Goal: Task Accomplishment & Management: Complete application form

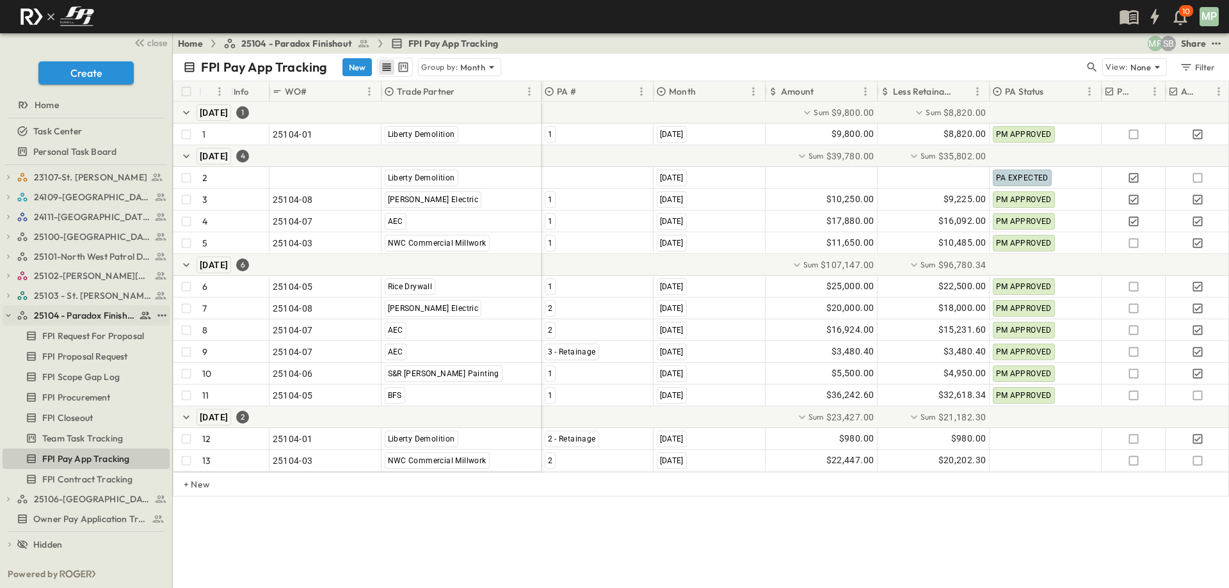
click at [5, 314] on icon "button" at bounding box center [8, 315] width 9 height 9
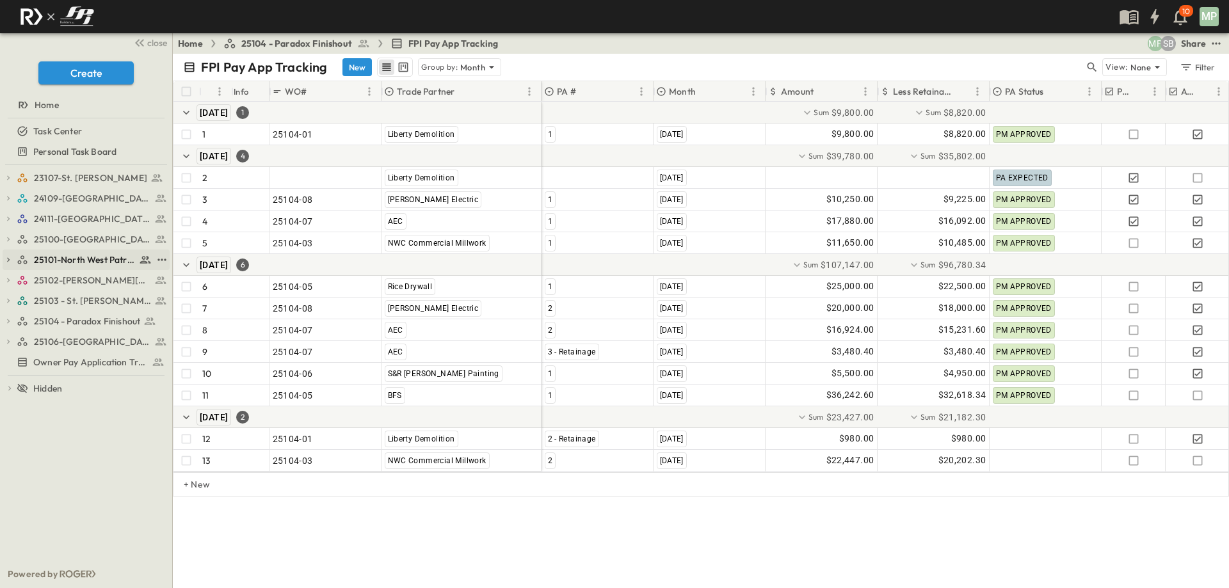
click at [11, 261] on icon "button" at bounding box center [8, 259] width 9 height 9
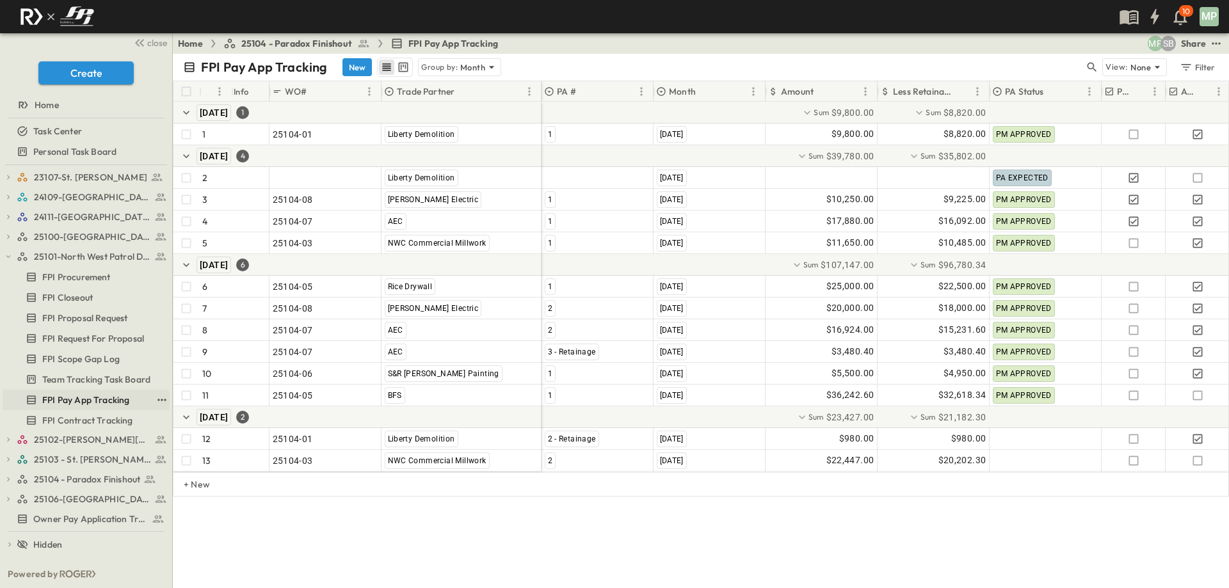
click at [76, 399] on span "FPI Pay App Tracking" at bounding box center [85, 400] width 87 height 13
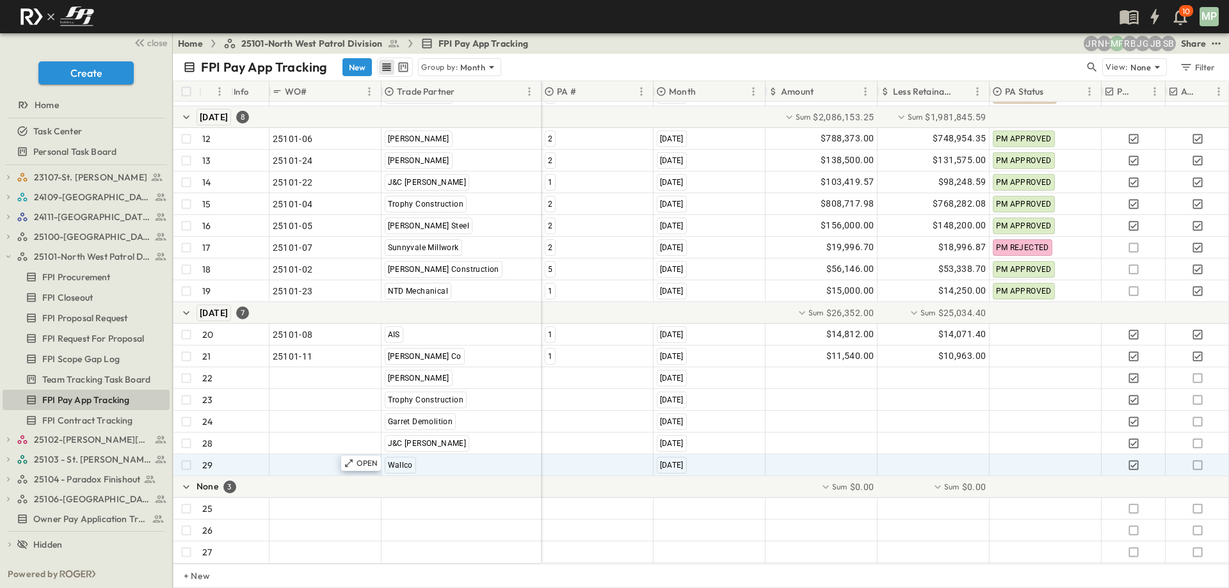
scroll to position [332, 0]
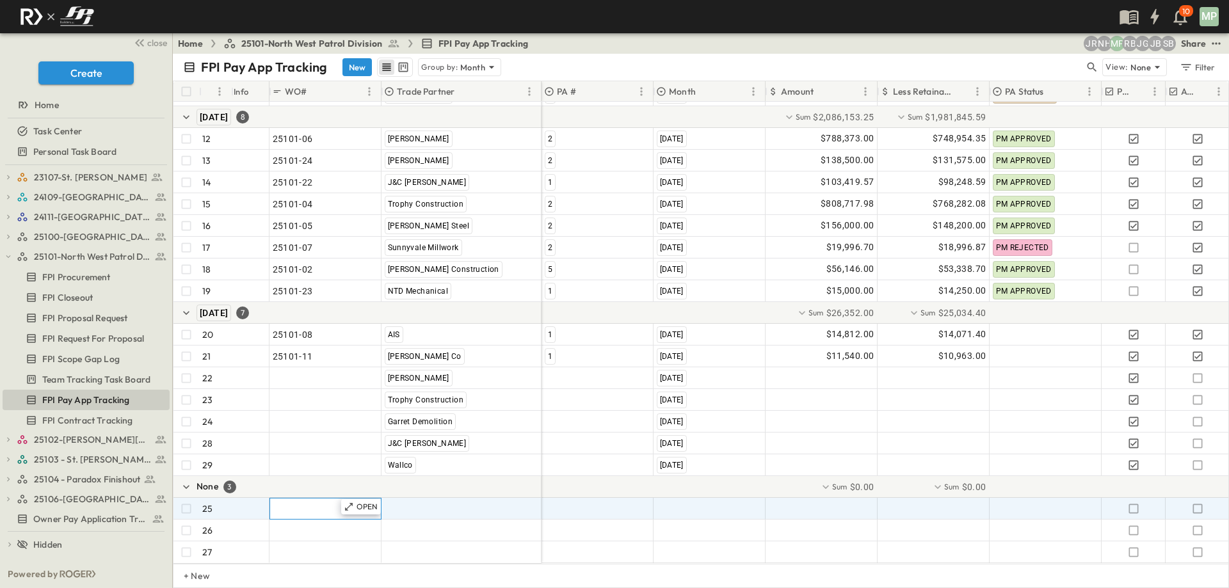
click at [318, 503] on span ""24101-01"" at bounding box center [296, 509] width 46 height 13
type input "********"
click at [412, 503] on span ""[PERSON_NAME] Excavating"" at bounding box center [448, 509] width 126 height 13
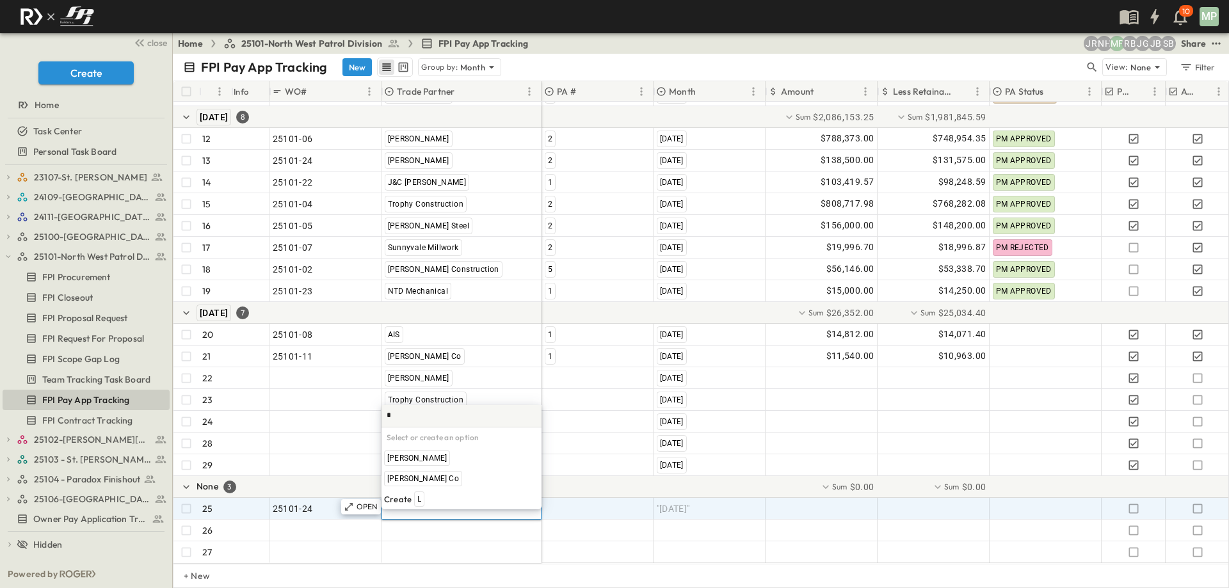
type input "**"
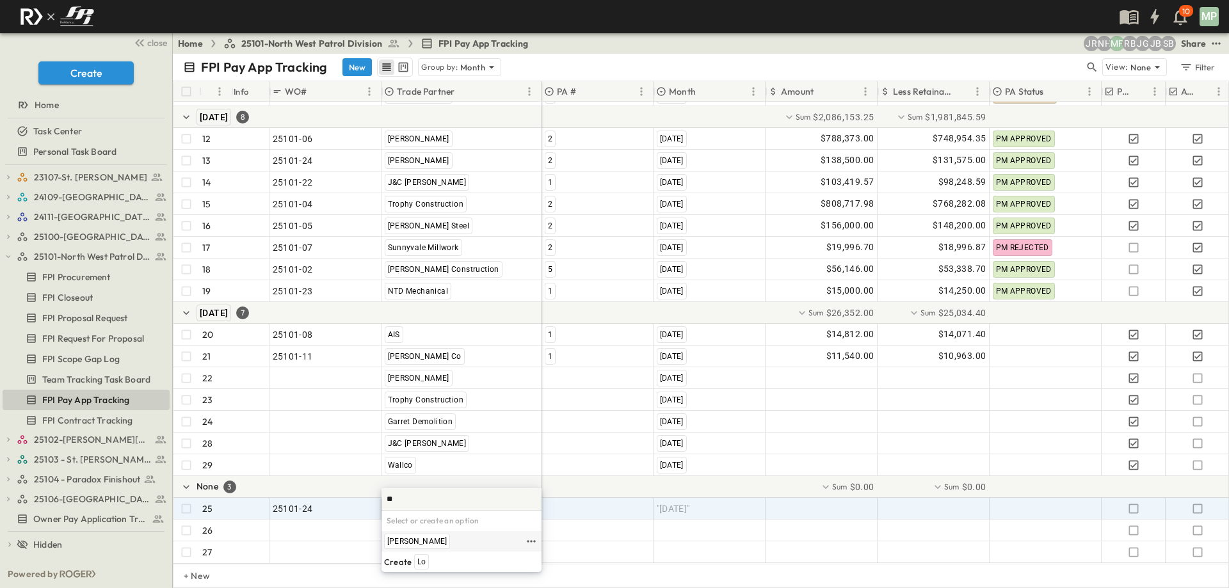
click at [408, 536] on span "[PERSON_NAME]" at bounding box center [417, 541] width 60 height 10
click at [553, 499] on div at bounding box center [597, 509] width 111 height 20
type input "*"
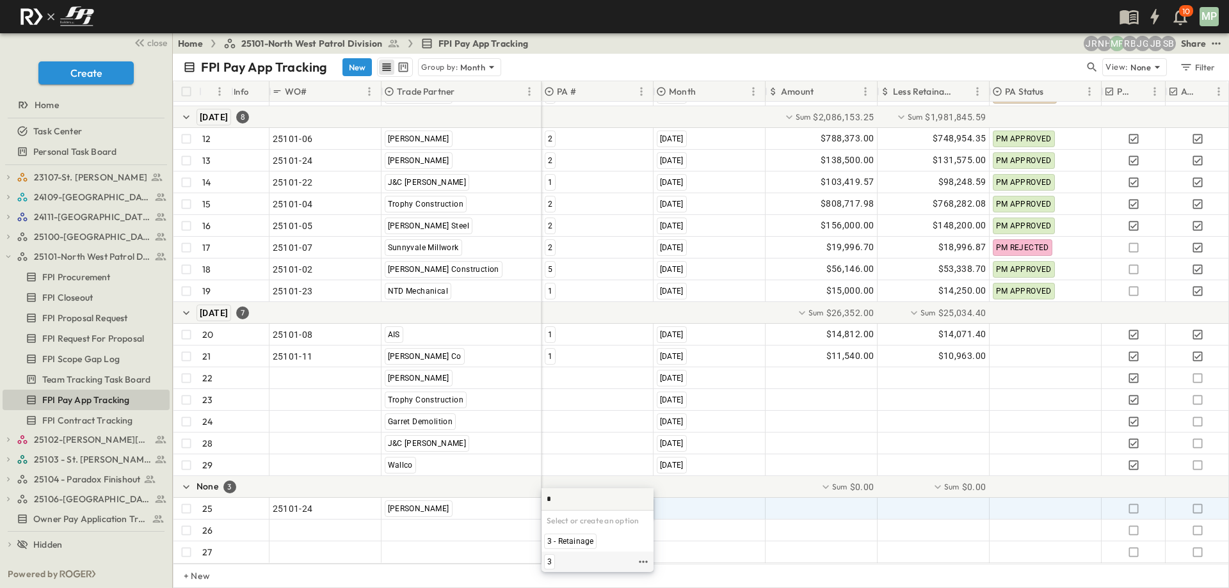
click at [549, 562] on span "3" at bounding box center [549, 562] width 4 height 10
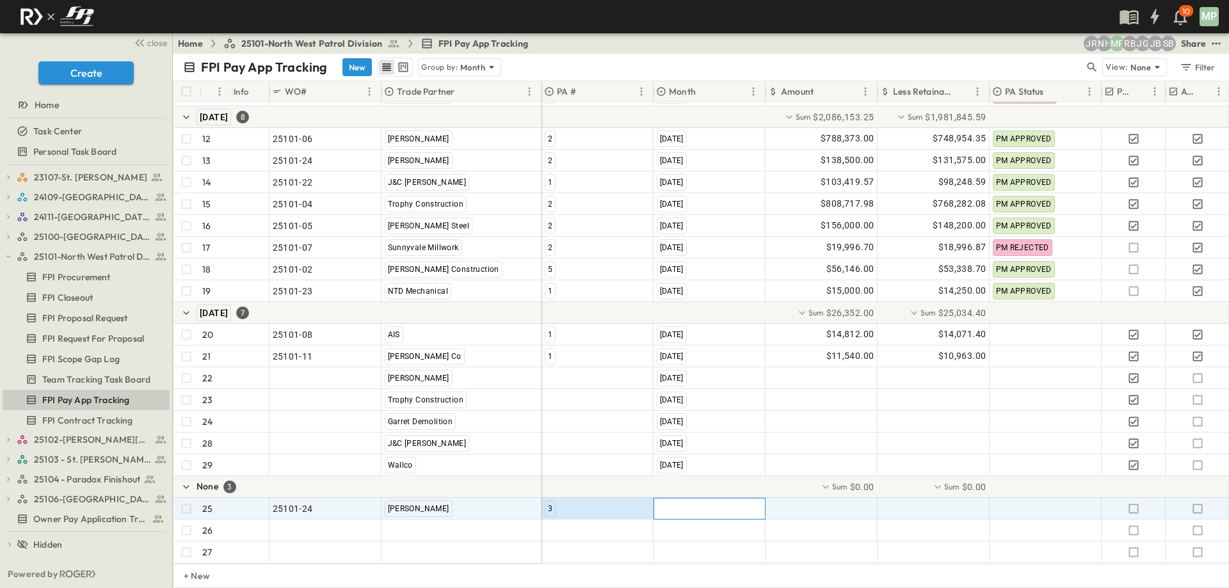
click at [690, 503] on span ""[DATE]"" at bounding box center [673, 509] width 33 height 13
type input "*"
click at [682, 481] on span "[DATE]" at bounding box center [670, 479] width 23 height 10
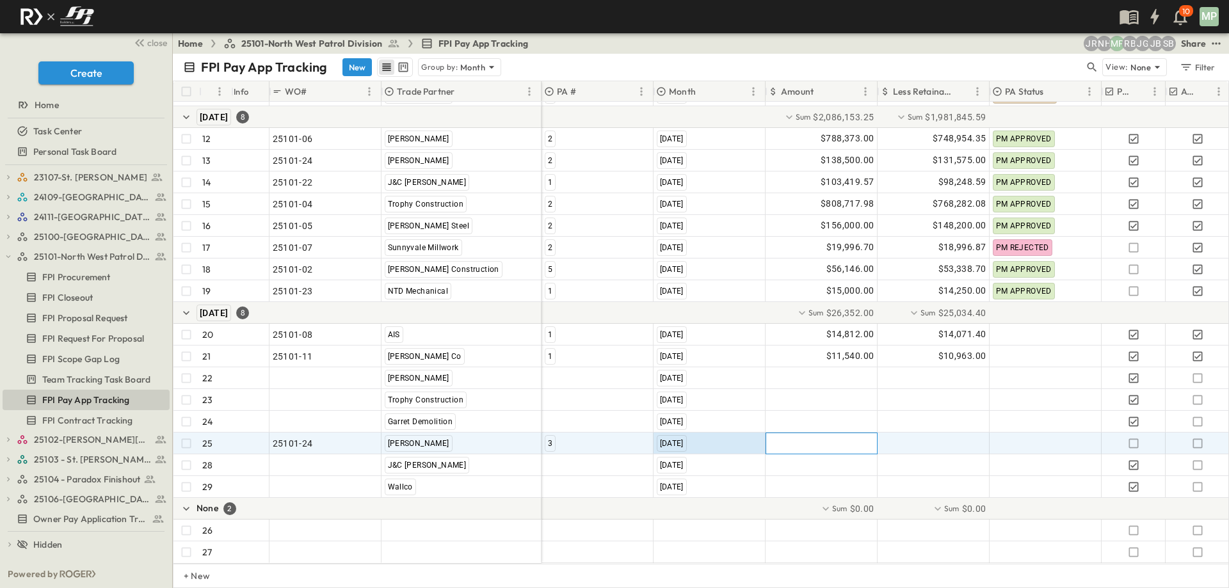
click at [814, 435] on div at bounding box center [821, 443] width 111 height 20
type input "********"
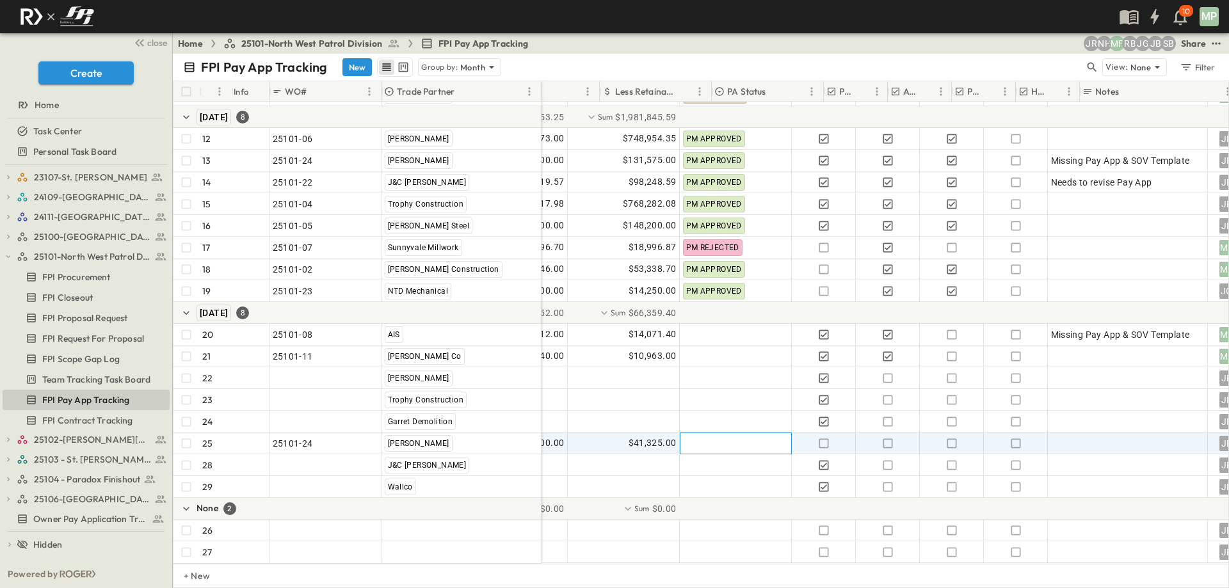
scroll to position [332, 337]
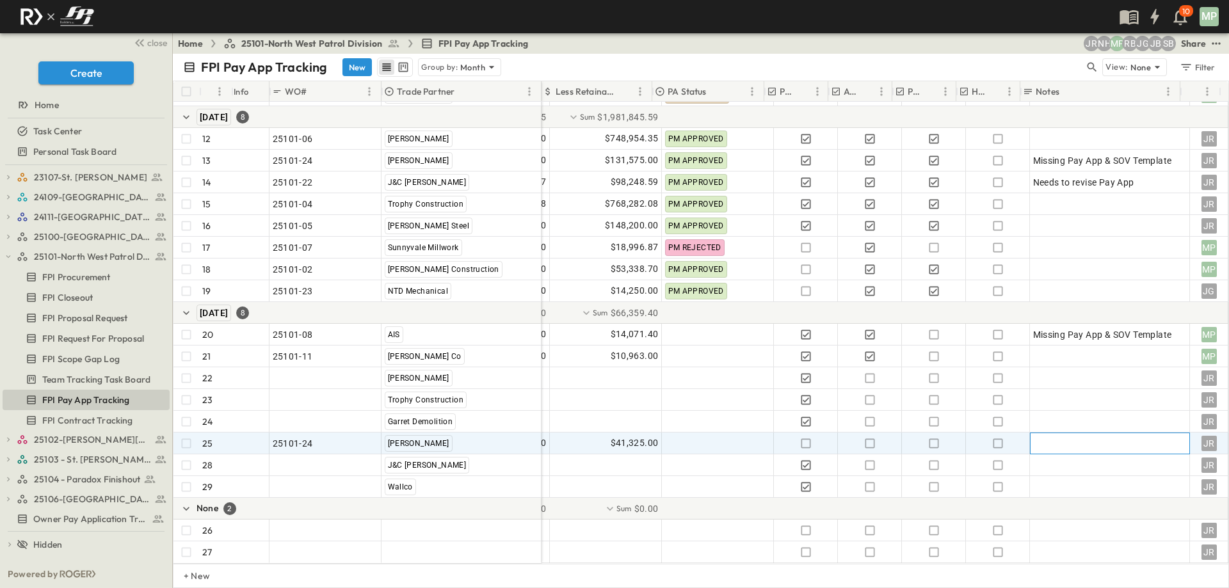
click at [1049, 437] on div at bounding box center [1110, 444] width 154 height 18
type textarea "*"
type textarea "**********"
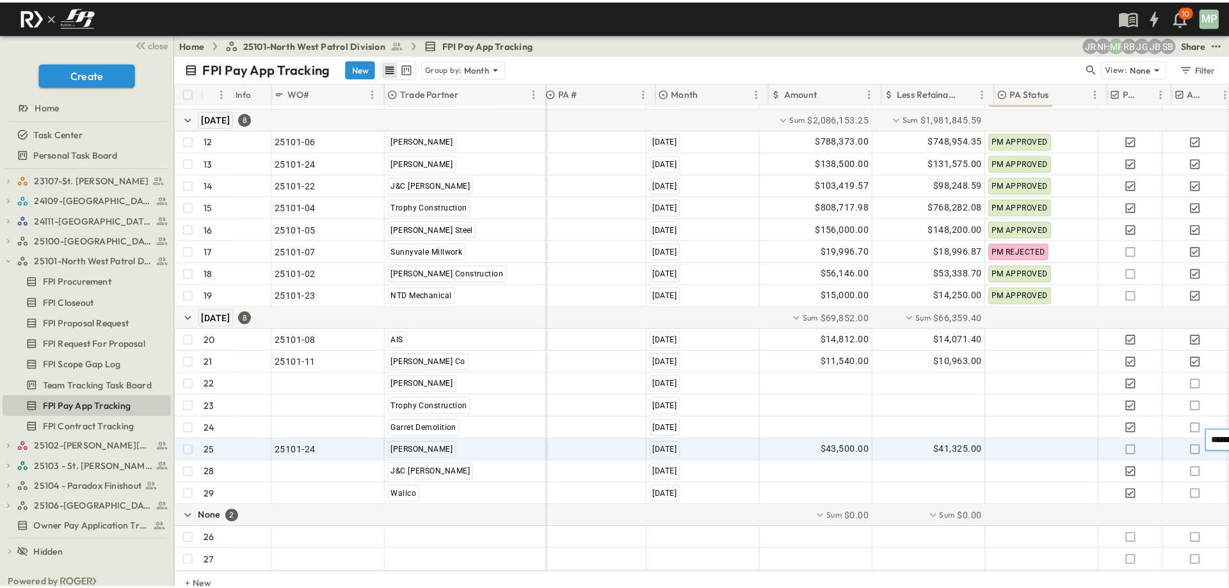
scroll to position [332, 0]
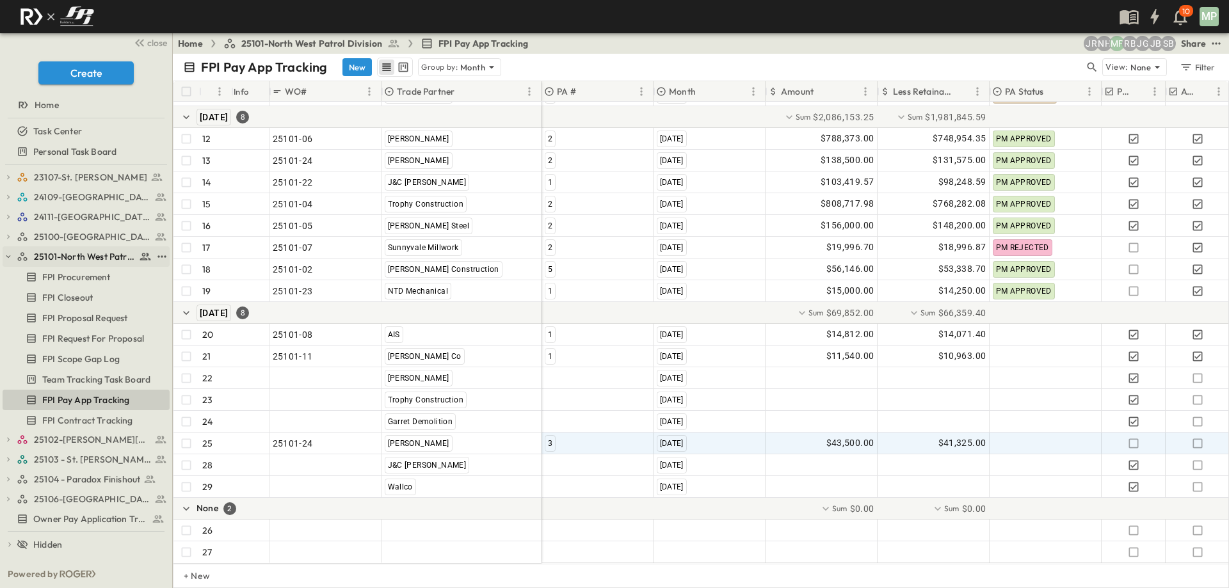
click at [5, 257] on icon "button" at bounding box center [8, 256] width 9 height 9
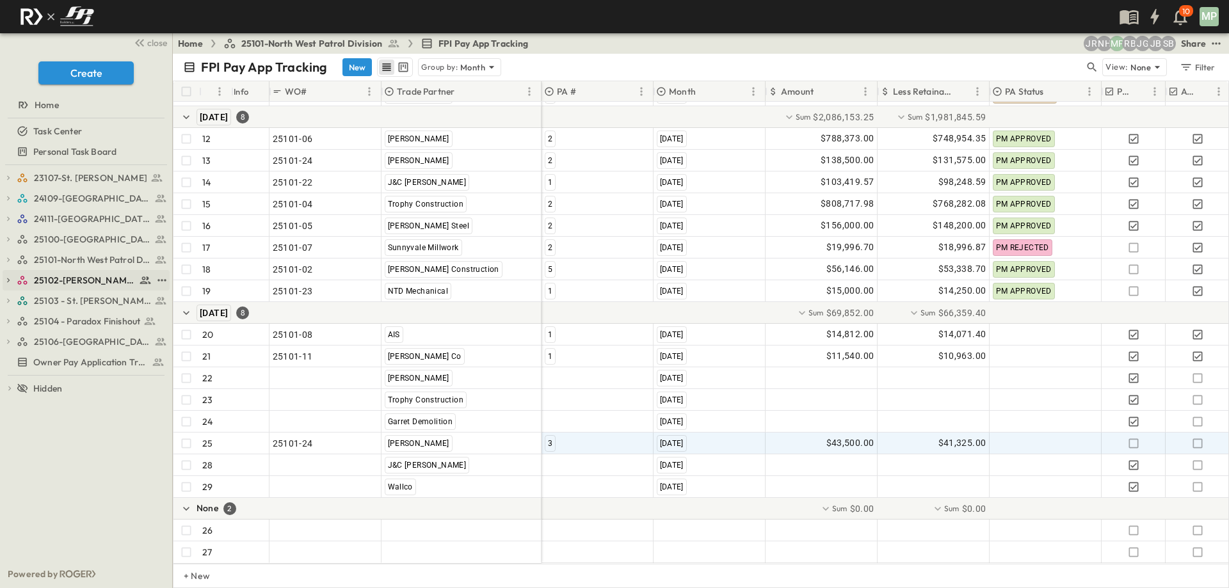
click at [8, 280] on icon "button" at bounding box center [8, 280] width 9 height 9
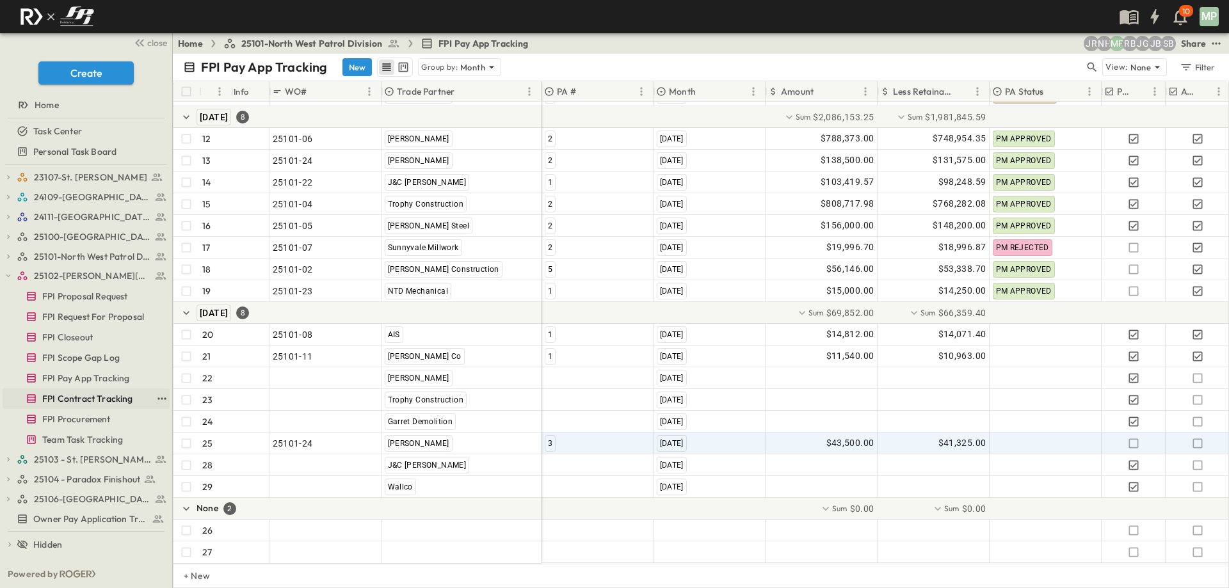
click at [70, 404] on span "FPI Contract Tracking" at bounding box center [87, 398] width 91 height 13
